Goal: Task Accomplishment & Management: Complete application form

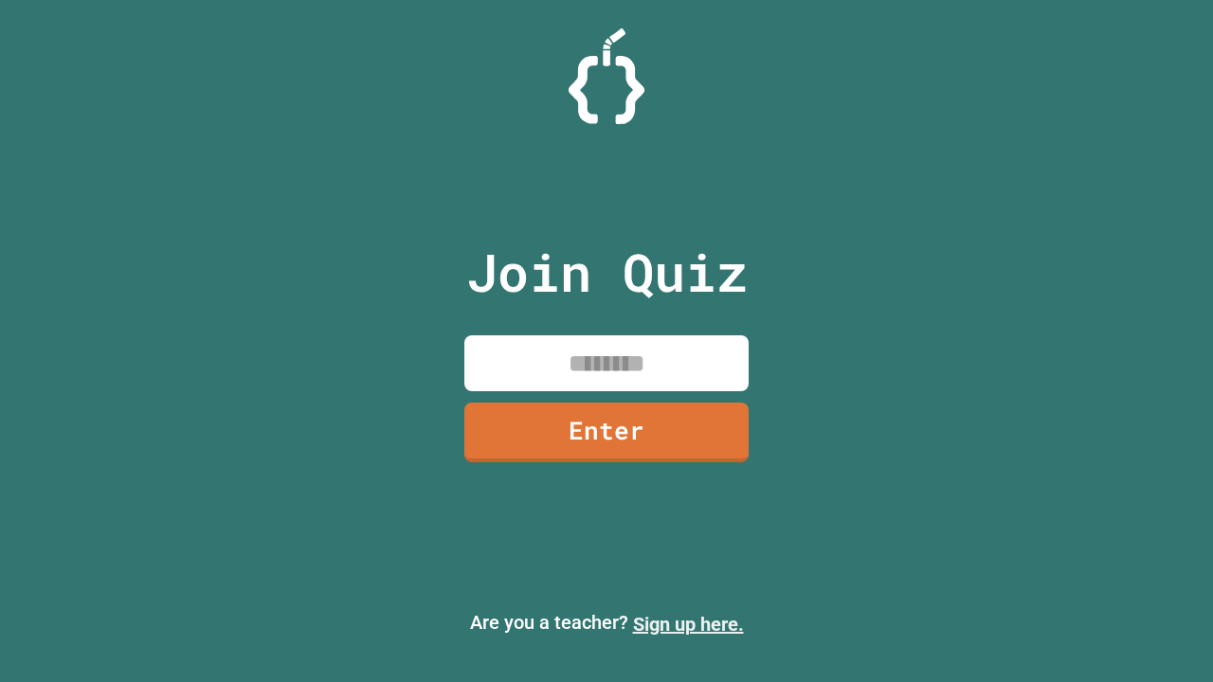
click at [688, 625] on link "Sign up here." at bounding box center [688, 624] width 111 height 23
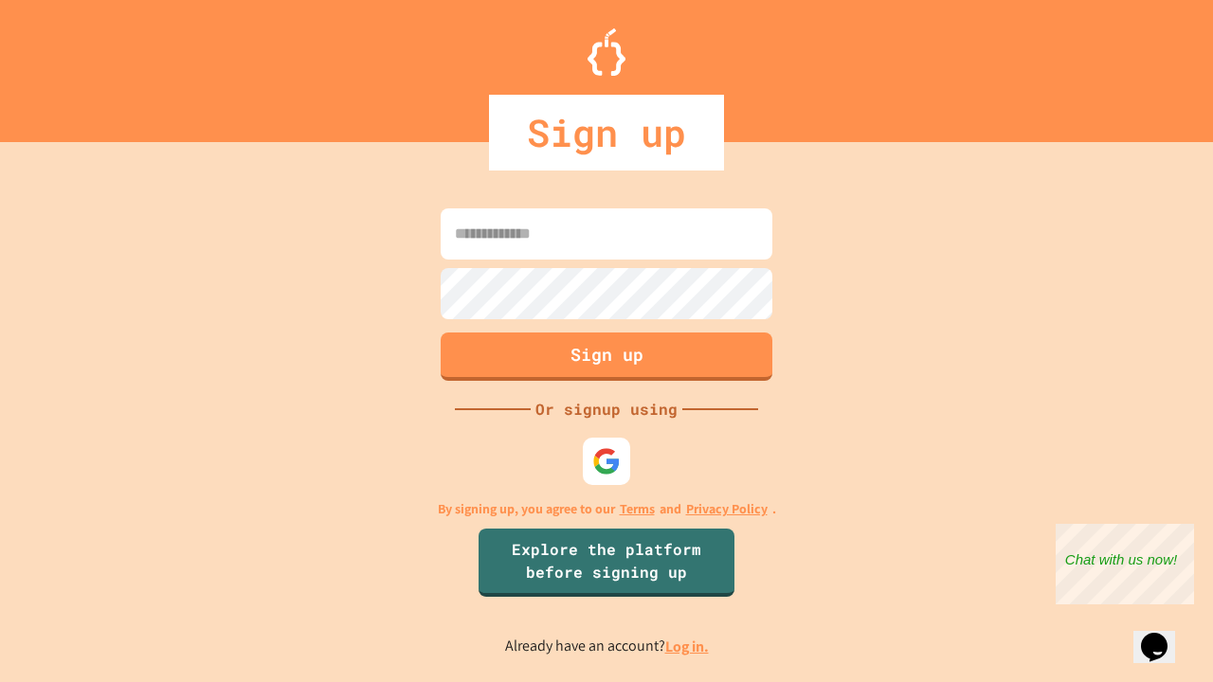
click at [688, 646] on link "Log in." at bounding box center [687, 647] width 44 height 20
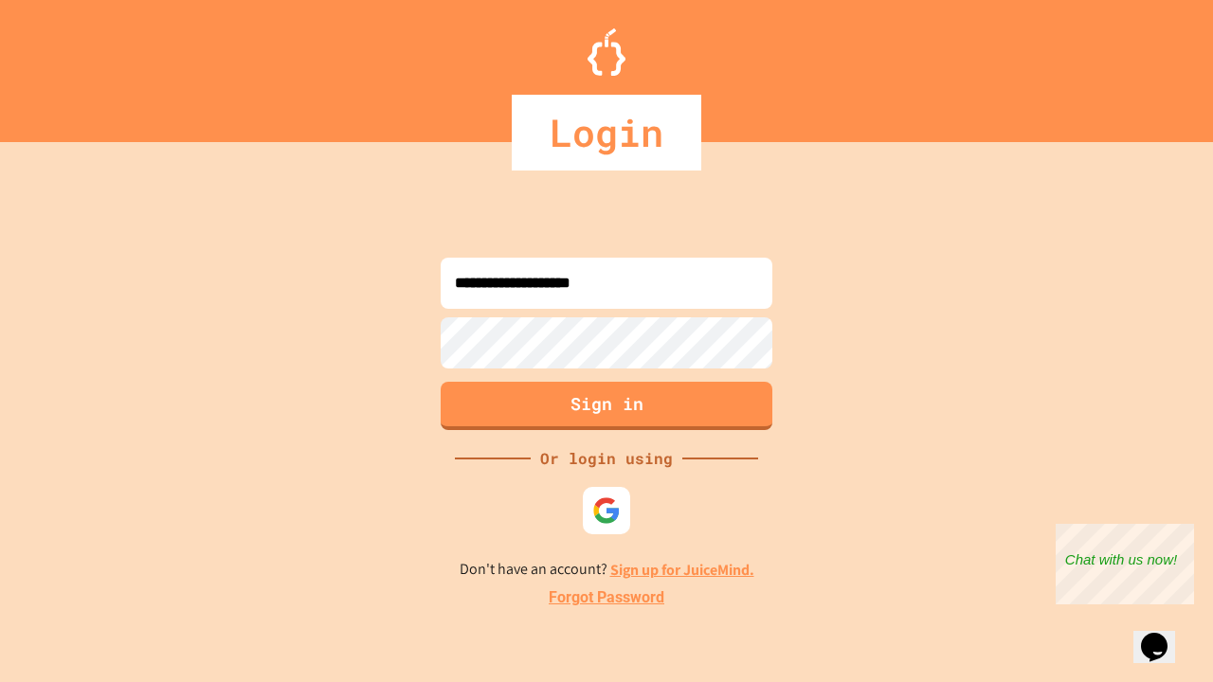
type input "**********"
